Goal: Task Accomplishment & Management: Use online tool/utility

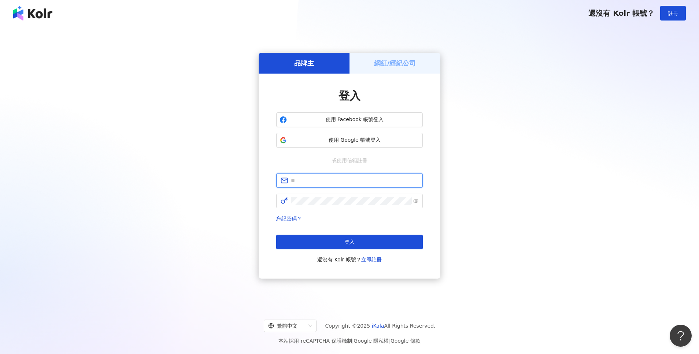
type input "**********"
click at [339, 253] on div "登入 還沒有 Kolr 帳號？ 立即註冊" at bounding box center [349, 249] width 146 height 29
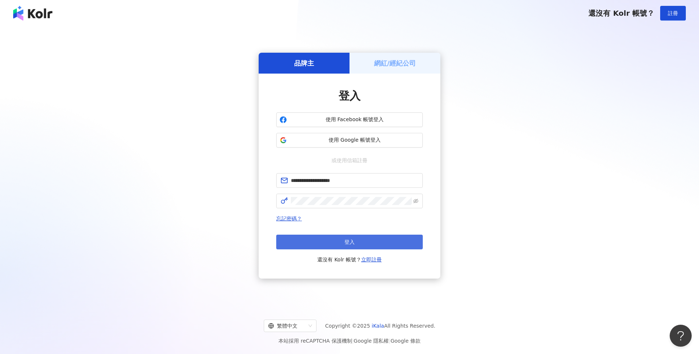
click at [343, 242] on button "登入" at bounding box center [349, 242] width 146 height 15
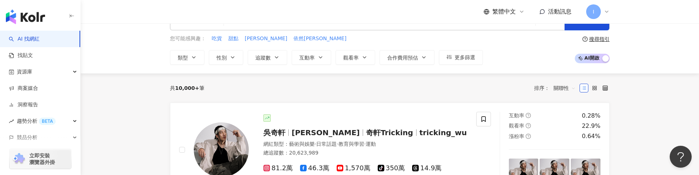
scroll to position [72, 0]
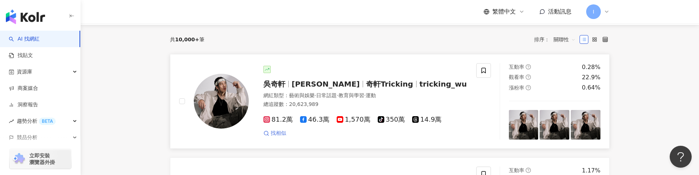
click at [277, 133] on span "找相似" at bounding box center [278, 133] width 15 height 7
click at [606, 14] on icon at bounding box center [606, 12] width 6 height 6
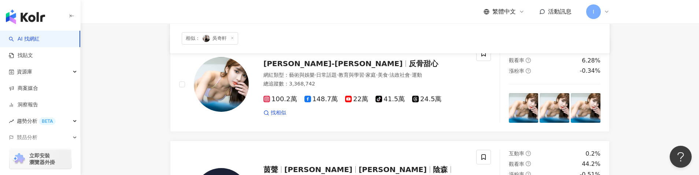
scroll to position [199, 0]
